Goal: Information Seeking & Learning: Check status

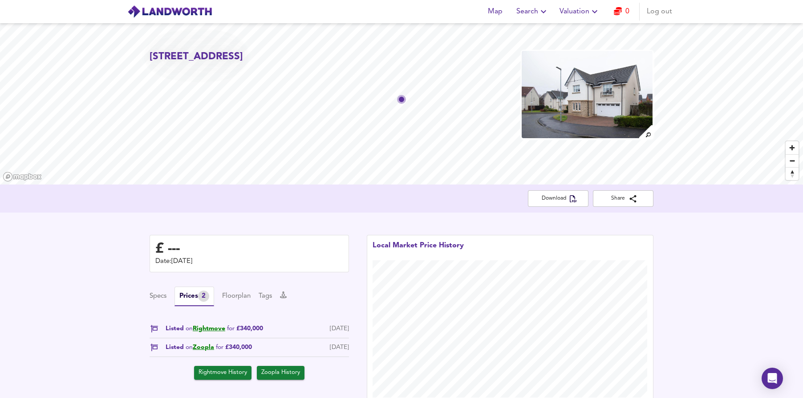
click at [539, 10] on icon "button" at bounding box center [543, 11] width 11 height 11
click at [534, 47] on li "Search History" at bounding box center [533, 48] width 88 height 16
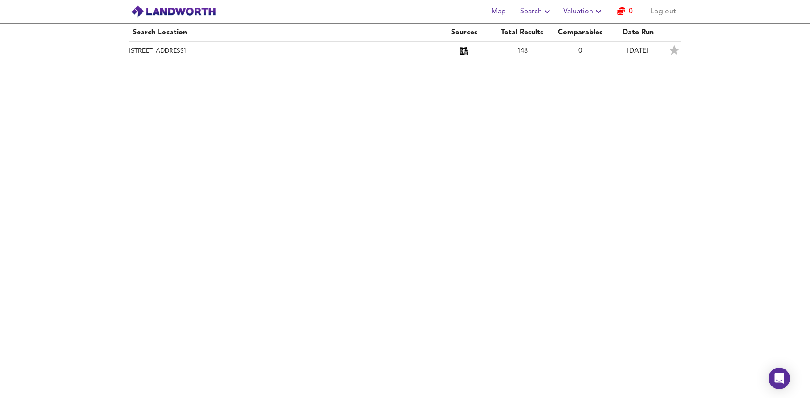
click at [571, 12] on span "Valuation" at bounding box center [583, 11] width 41 height 12
click at [589, 46] on li "Valuation Report History" at bounding box center [583, 48] width 106 height 16
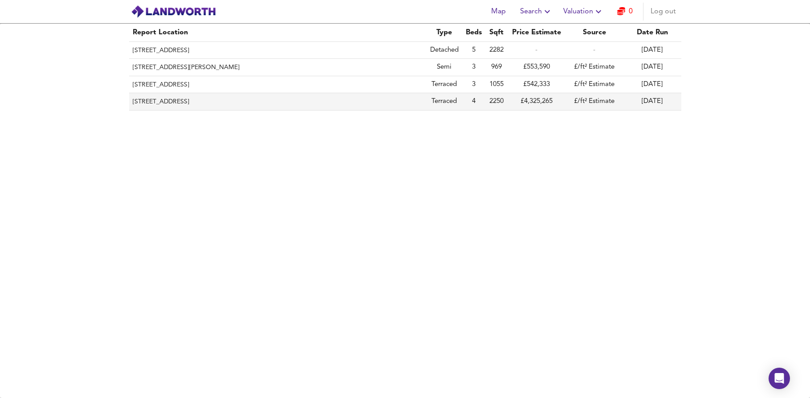
click at [205, 98] on th "[STREET_ADDRESS]" at bounding box center [277, 101] width 297 height 17
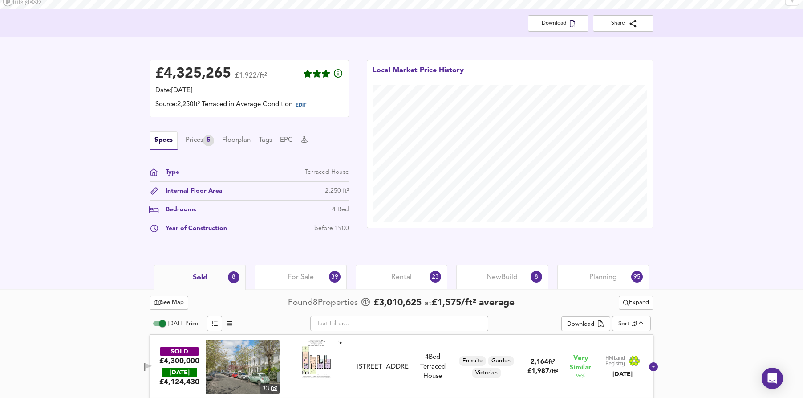
scroll to position [60, 0]
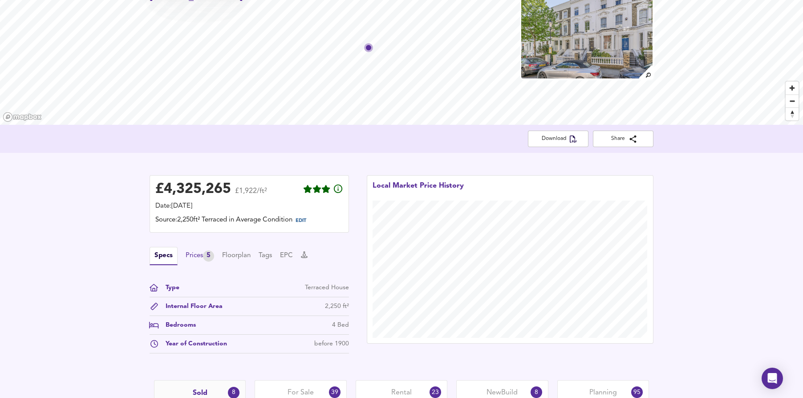
click at [193, 255] on div "Prices 5" at bounding box center [200, 255] width 29 height 11
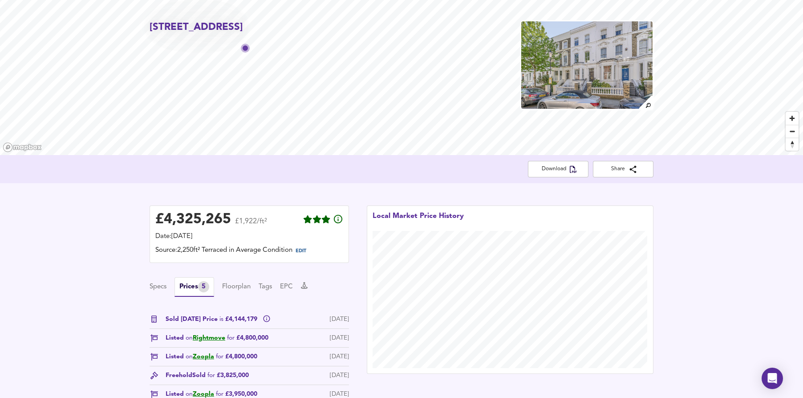
scroll to position [0, 0]
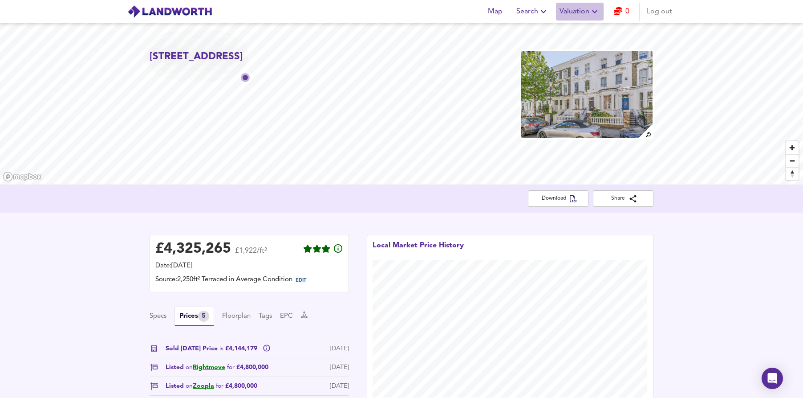
click at [581, 11] on span "Valuation" at bounding box center [580, 11] width 41 height 12
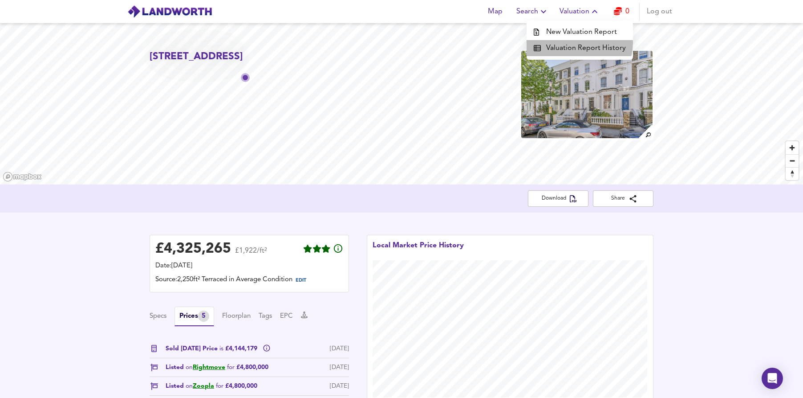
click at [578, 43] on li "Valuation Report History" at bounding box center [580, 48] width 106 height 16
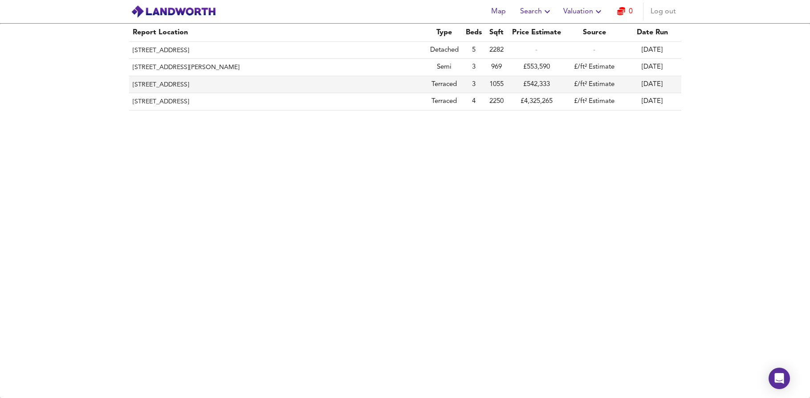
click at [159, 79] on th "[STREET_ADDRESS]" at bounding box center [277, 84] width 297 height 17
